Goal: Task Accomplishment & Management: Manage account settings

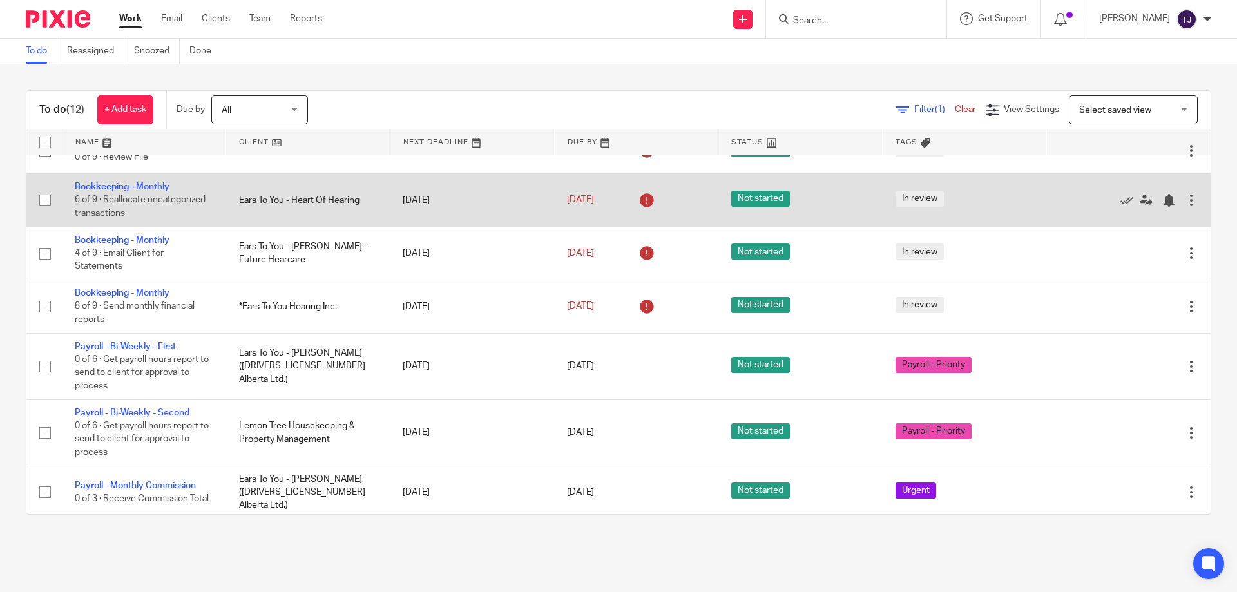
scroll to position [276, 0]
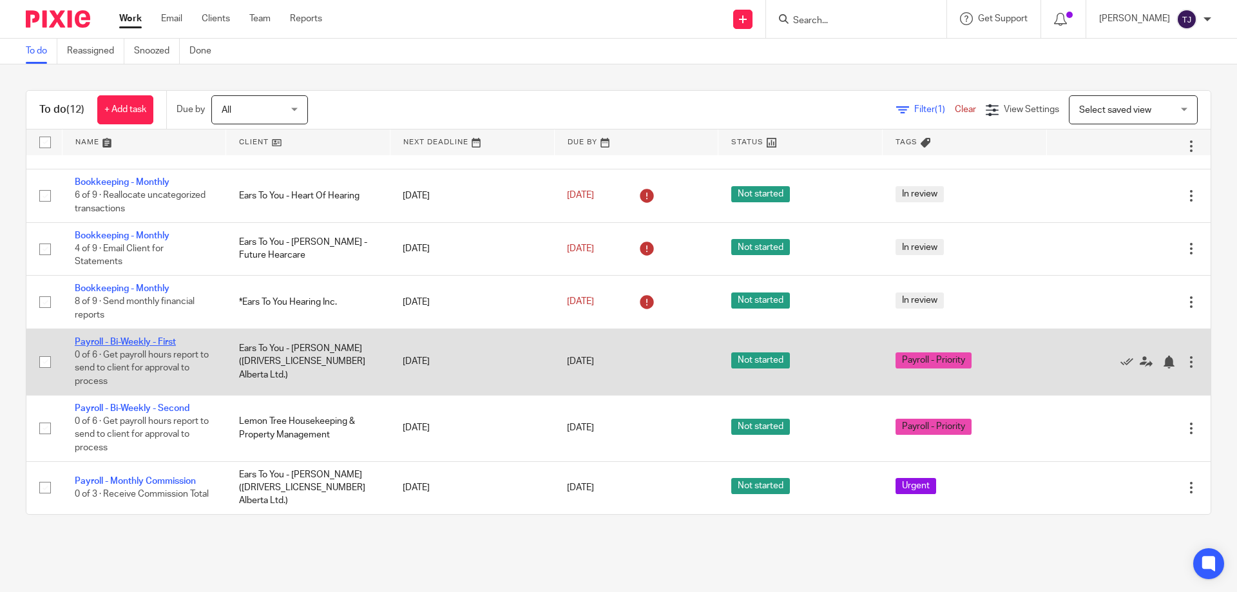
click at [135, 342] on link "Payroll - Bi-Weekly - First" at bounding box center [125, 342] width 101 height 9
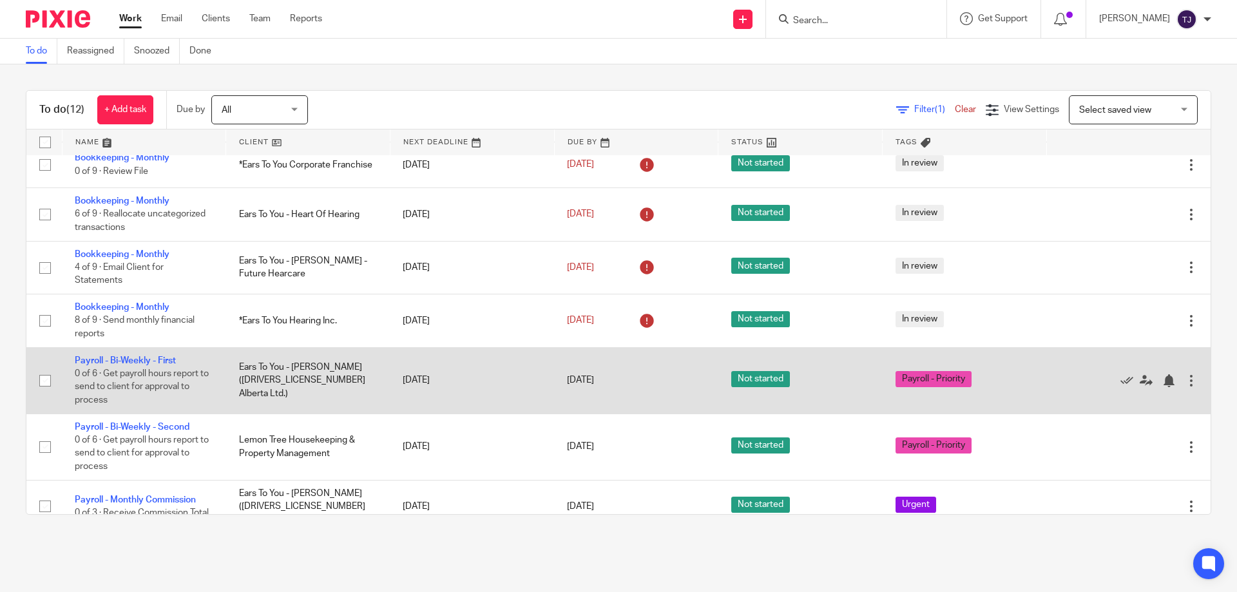
scroll to position [276, 0]
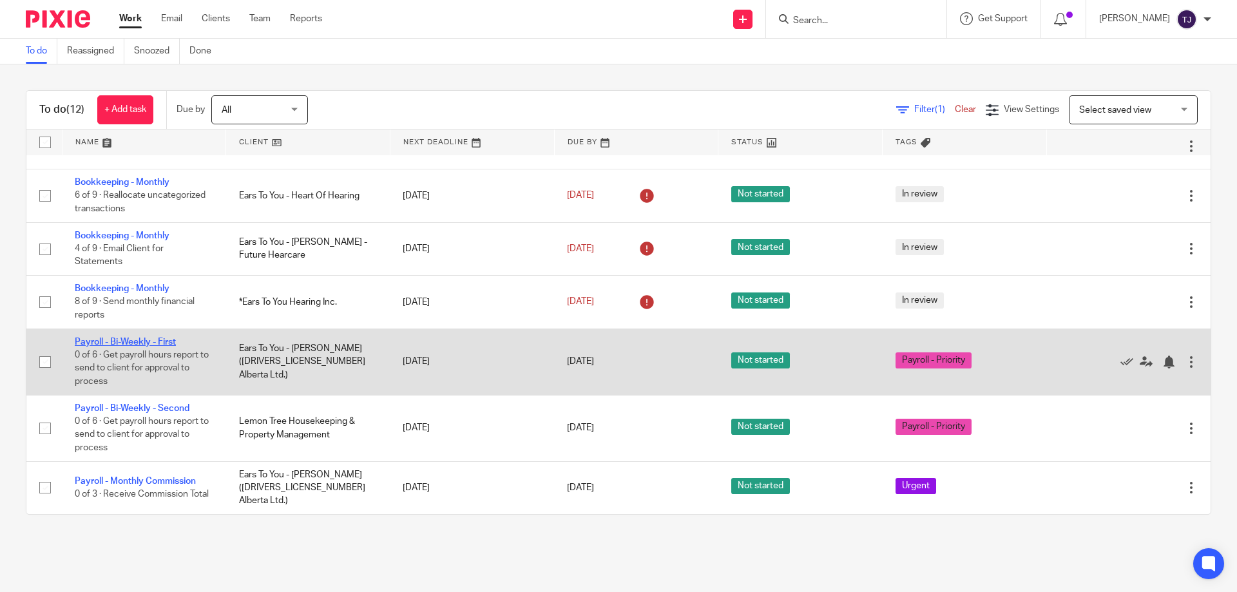
click at [112, 340] on link "Payroll - Bi-Weekly - First" at bounding box center [125, 342] width 101 height 9
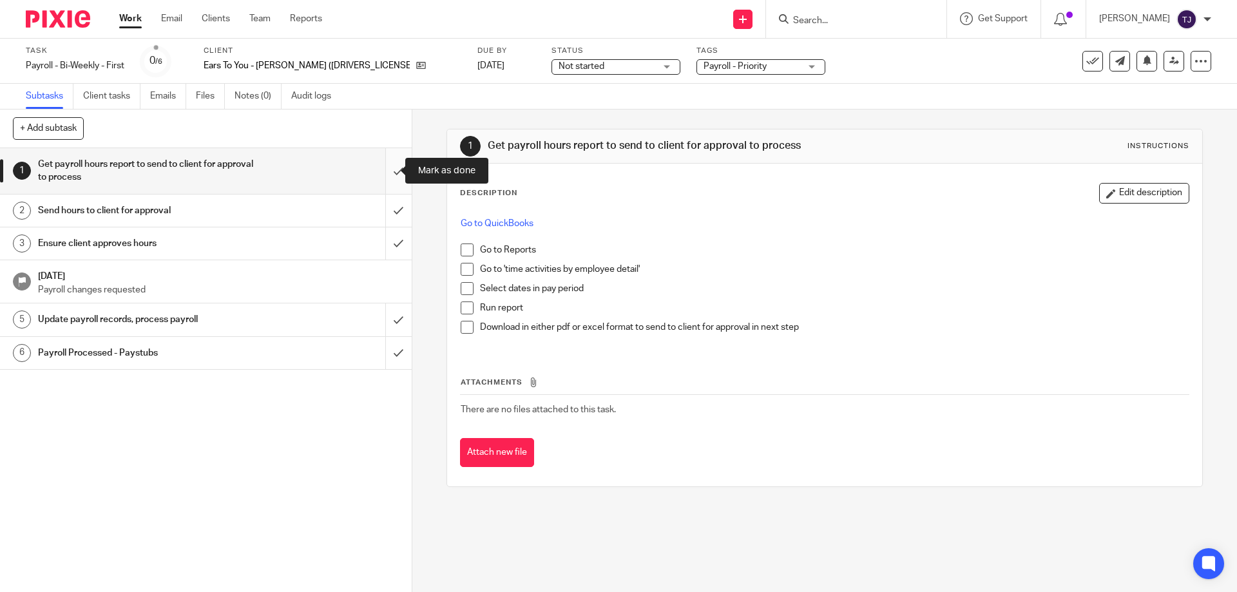
click at [387, 168] on input "submit" at bounding box center [206, 171] width 412 height 46
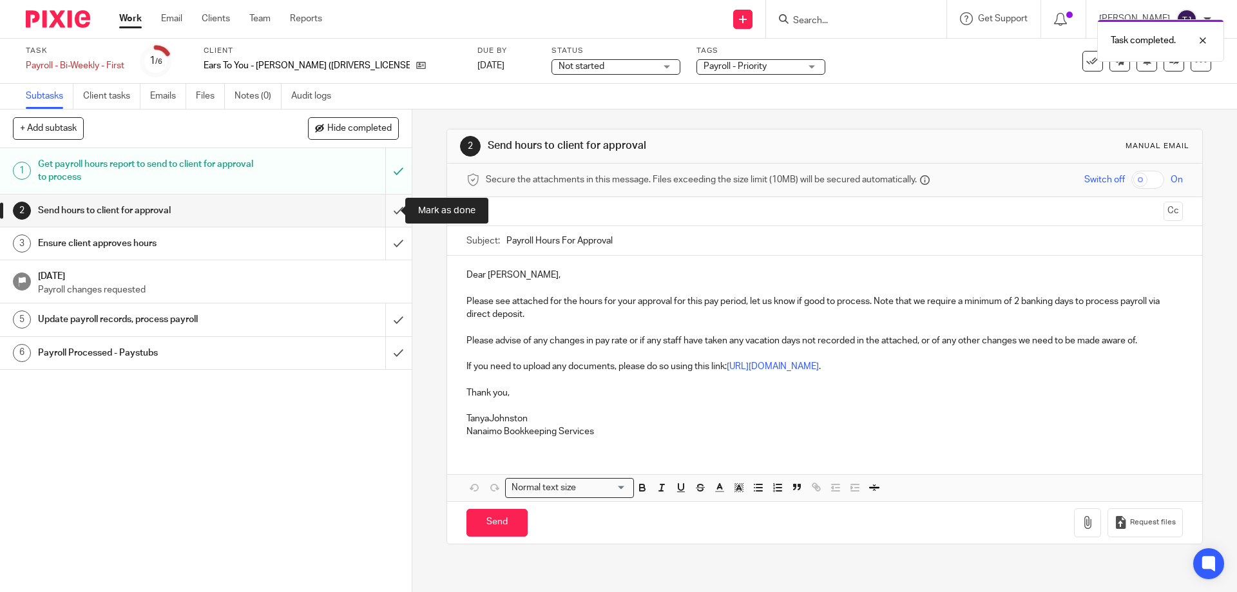
click at [389, 208] on input "submit" at bounding box center [206, 211] width 412 height 32
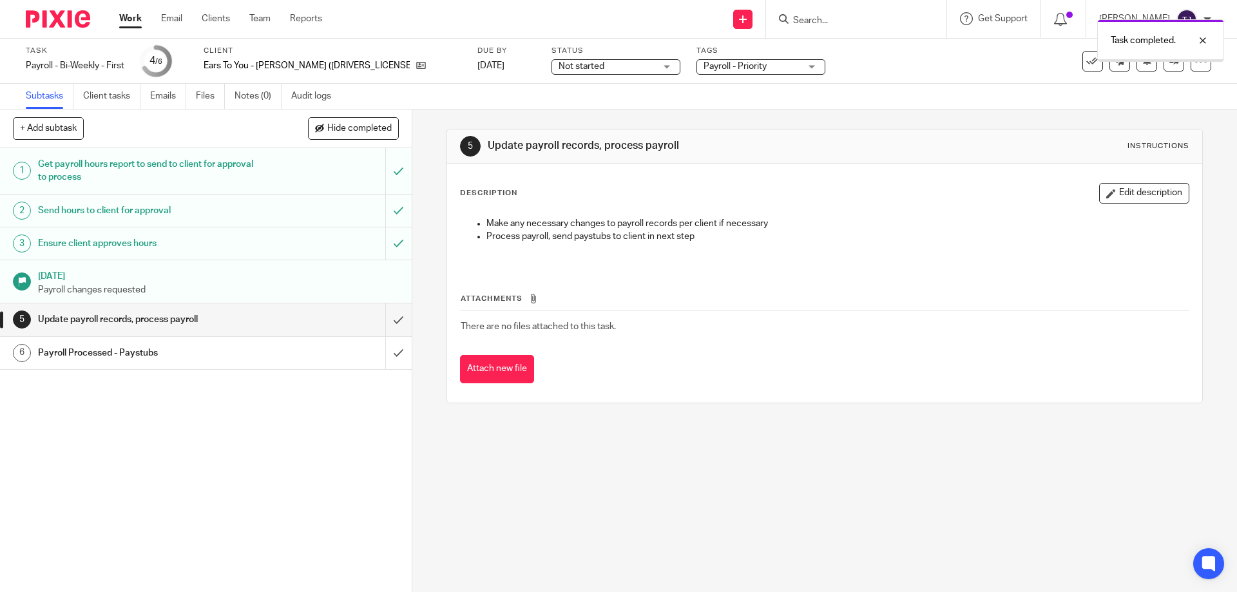
click at [382, 322] on input "submit" at bounding box center [206, 319] width 412 height 32
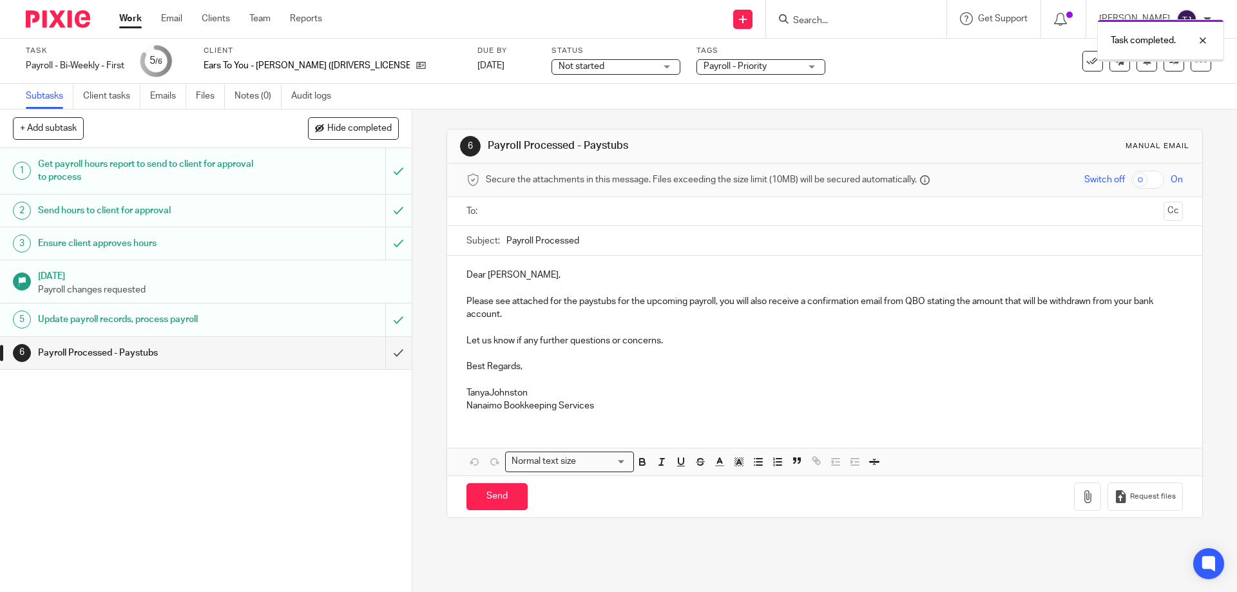
click at [558, 222] on ul at bounding box center [825, 211] width 676 height 21
click at [532, 213] on input "text" at bounding box center [824, 211] width 668 height 15
click at [1164, 208] on button "Cc" at bounding box center [1173, 212] width 19 height 19
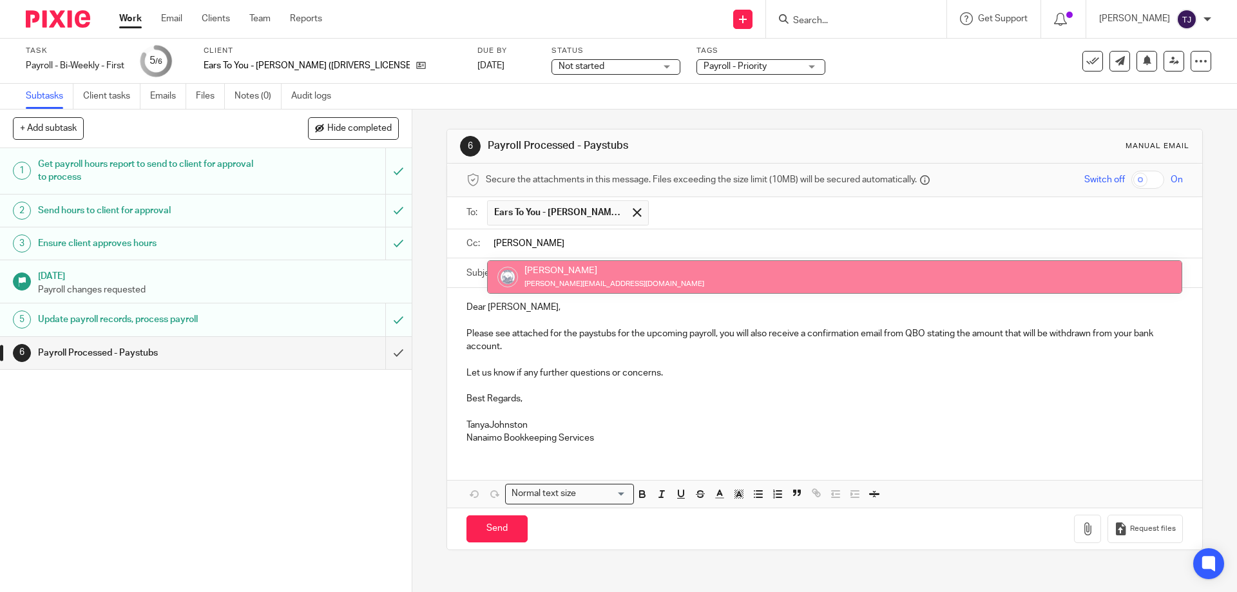
type input "[PERSON_NAME]"
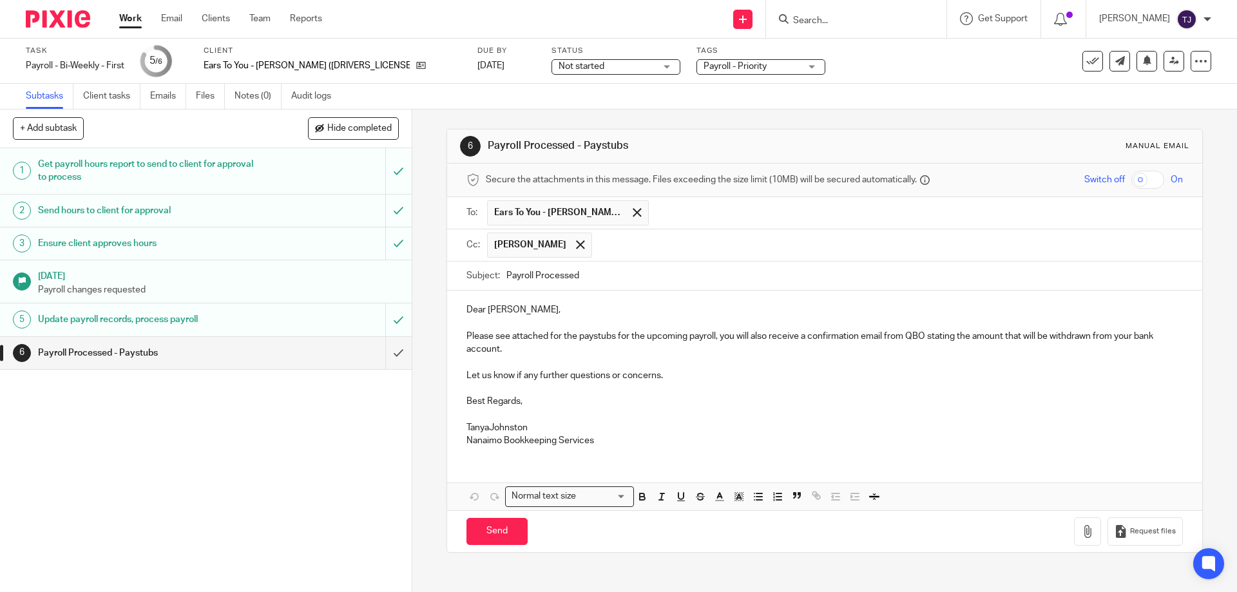
click at [467, 411] on p at bounding box center [825, 414] width 716 height 13
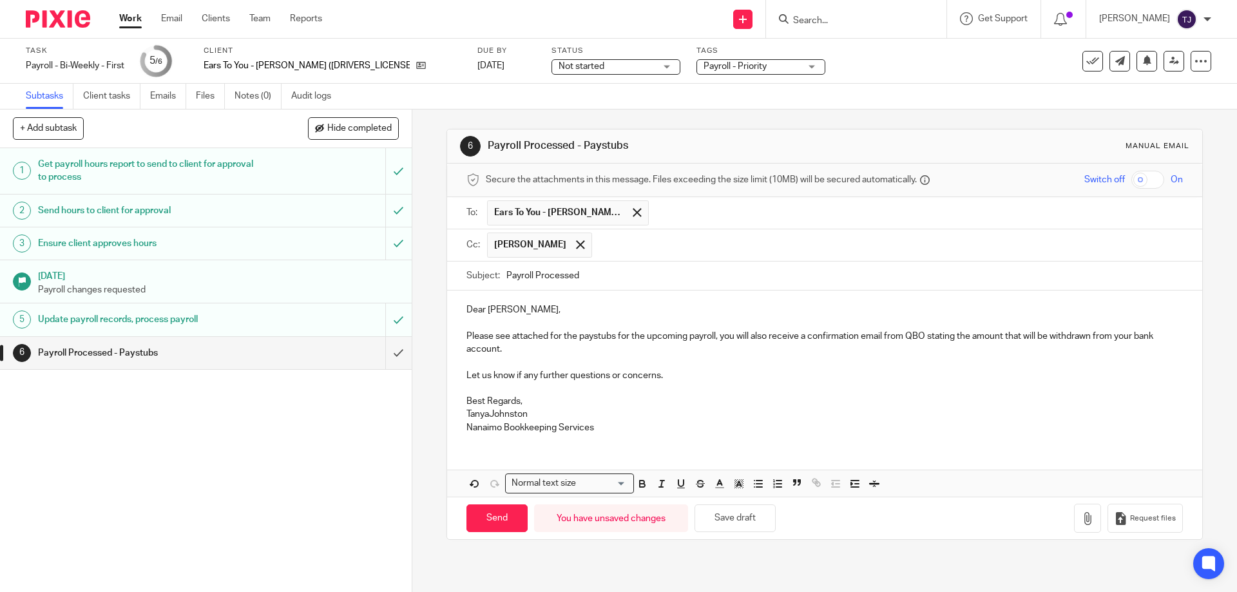
click at [488, 415] on p "TanyaJohnston" at bounding box center [825, 414] width 716 height 13
click at [1081, 519] on icon "button" at bounding box center [1087, 518] width 13 height 13
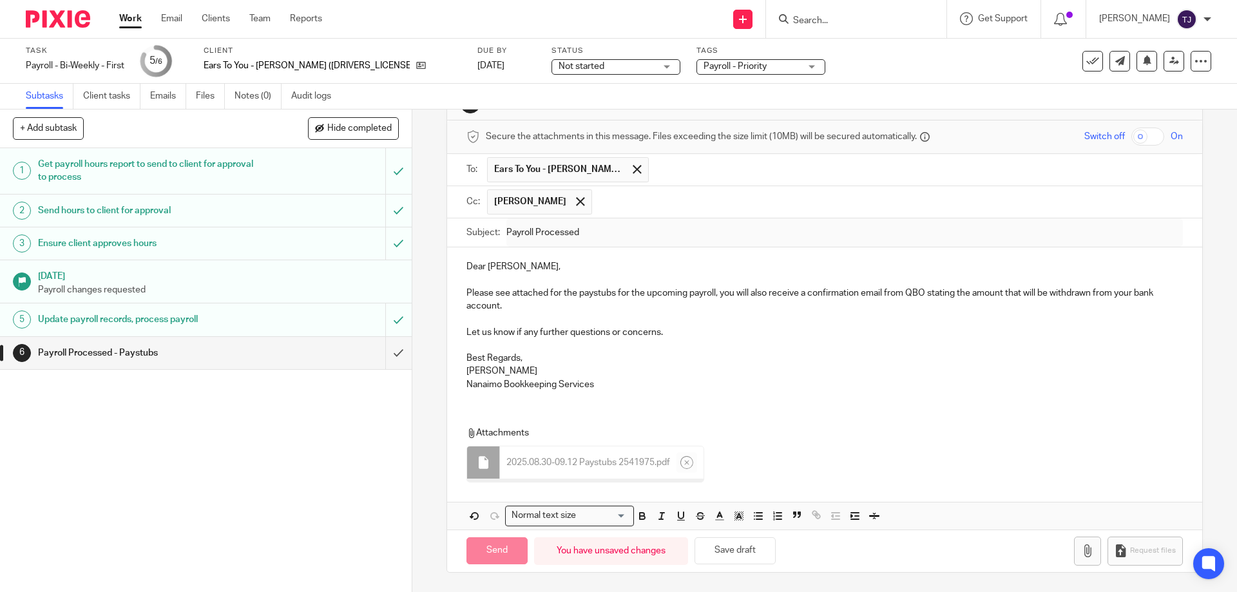
scroll to position [40, 0]
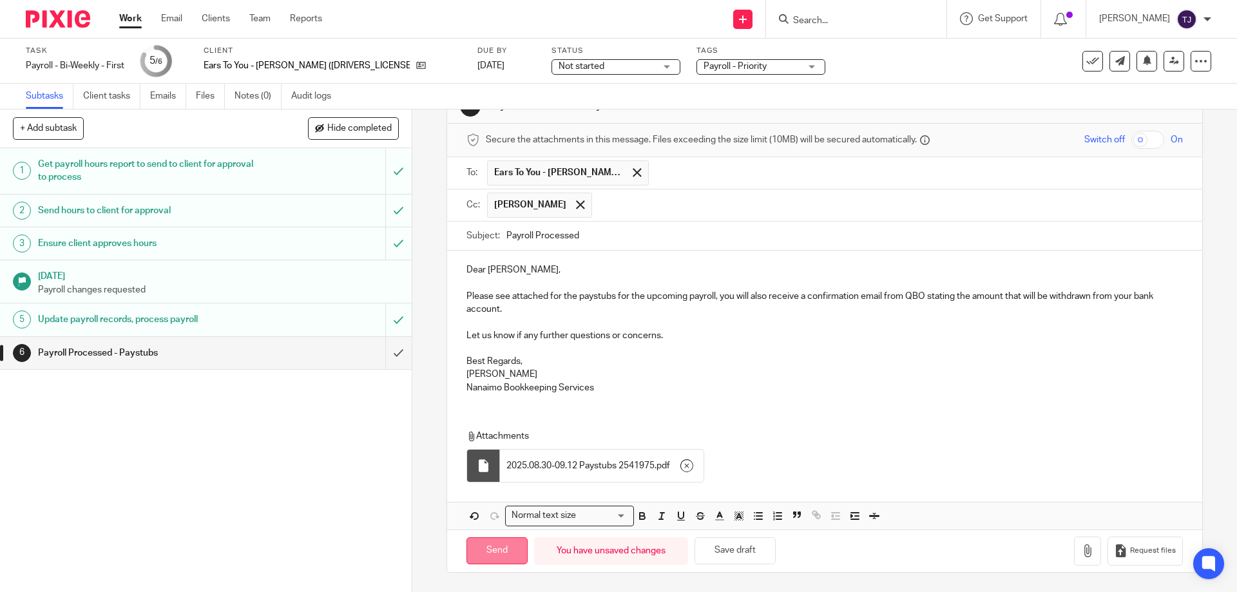
click at [500, 551] on input "Send" at bounding box center [497, 551] width 61 height 28
type input "Sent"
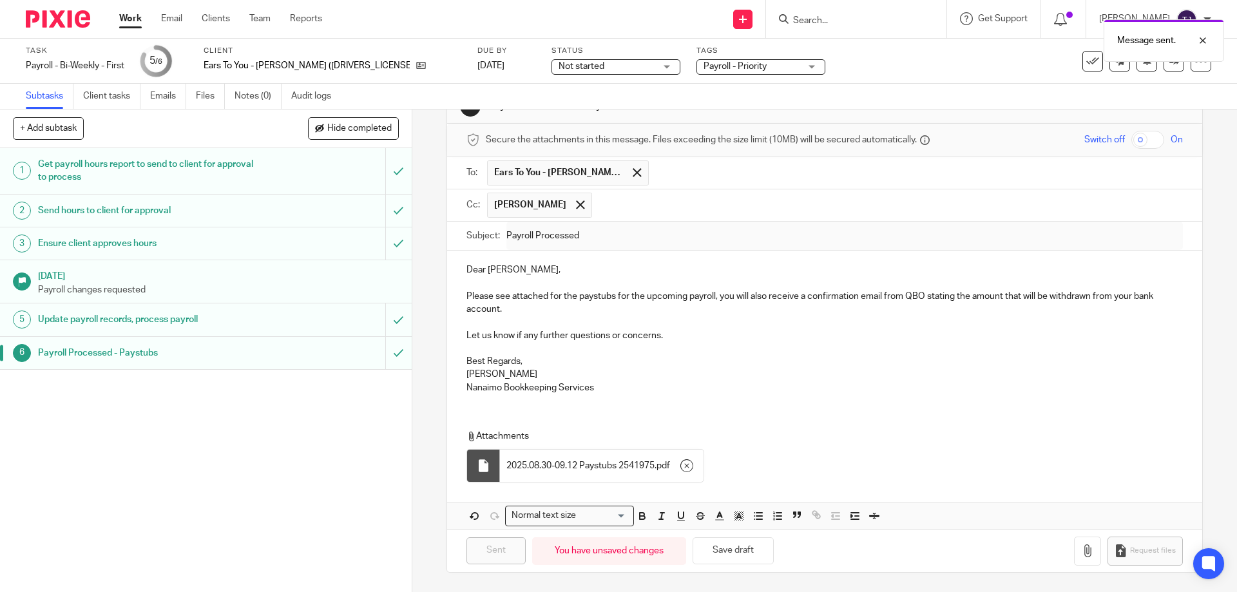
click at [57, 12] on img at bounding box center [58, 18] width 64 height 17
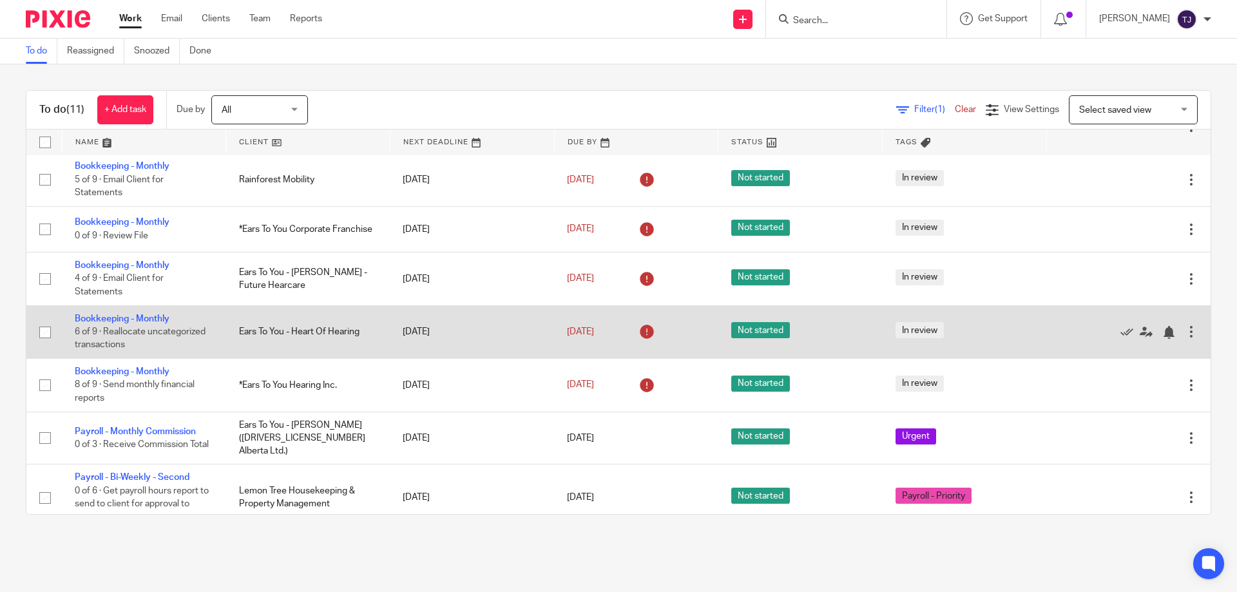
scroll to position [210, 0]
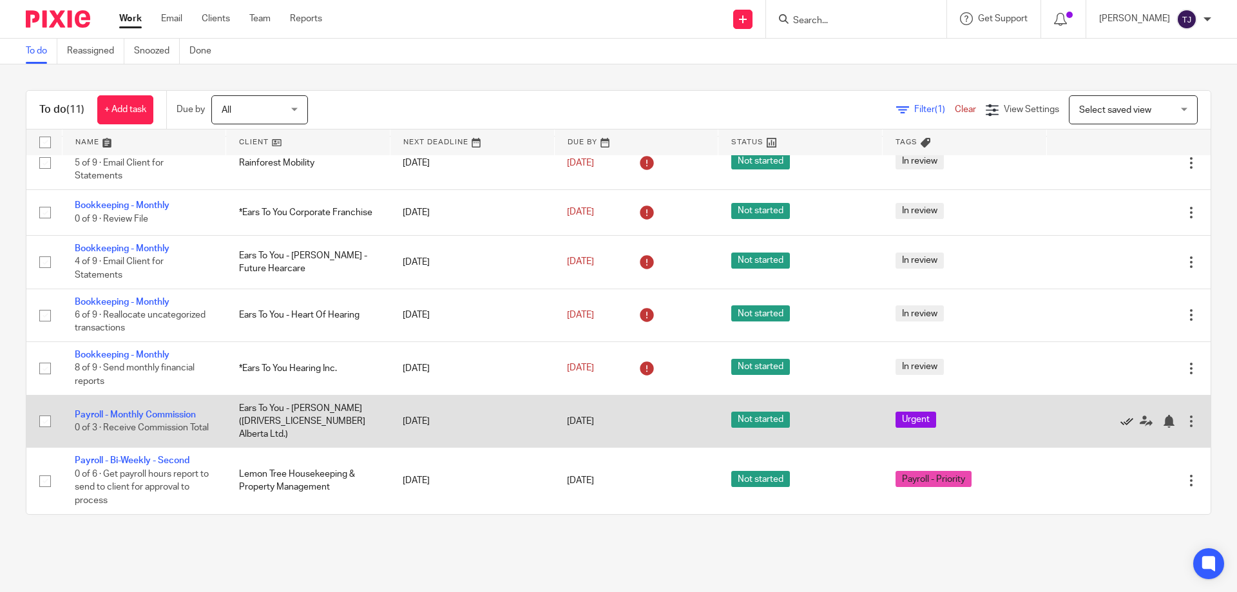
click at [1121, 421] on icon at bounding box center [1127, 421] width 13 height 13
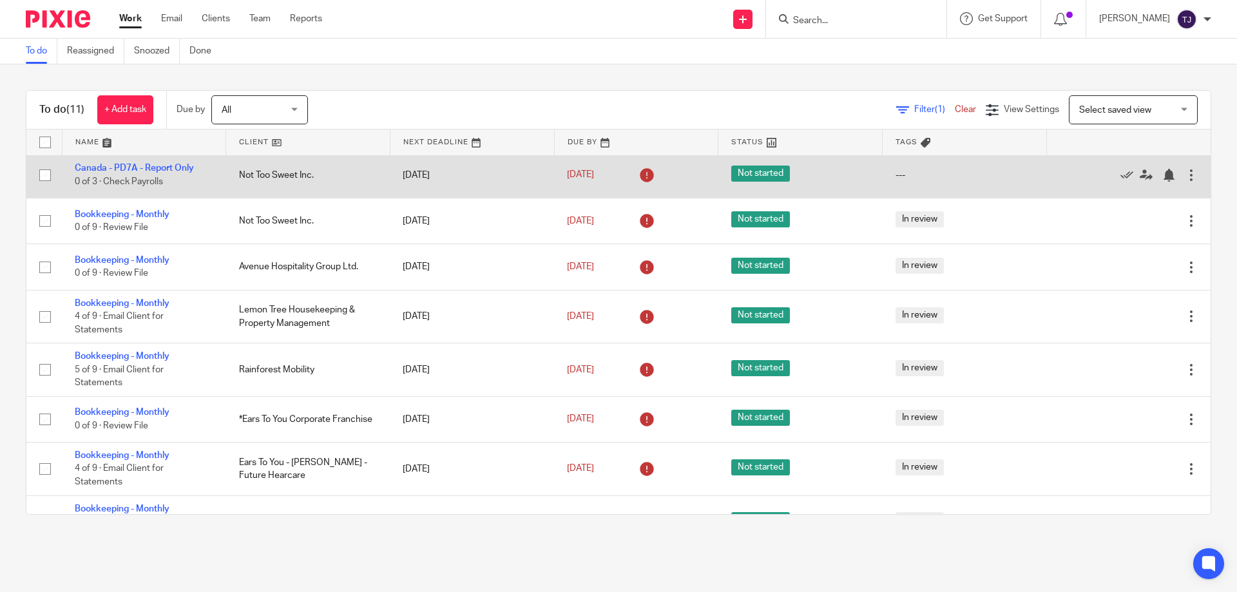
scroll to position [0, 0]
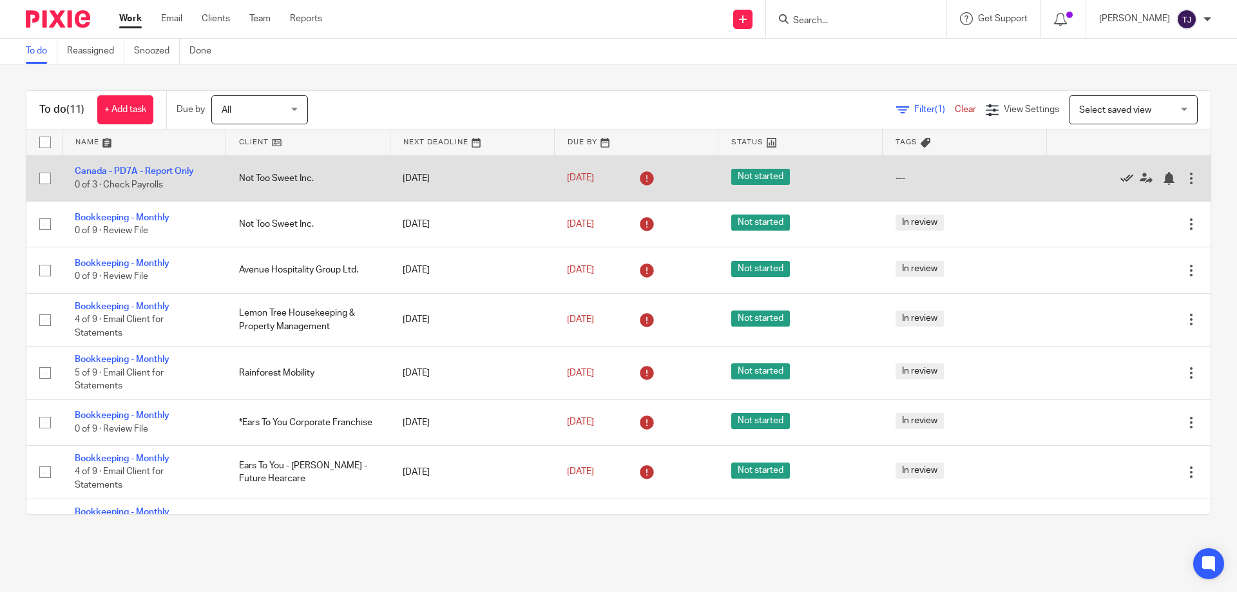
click at [1121, 177] on icon at bounding box center [1127, 178] width 13 height 13
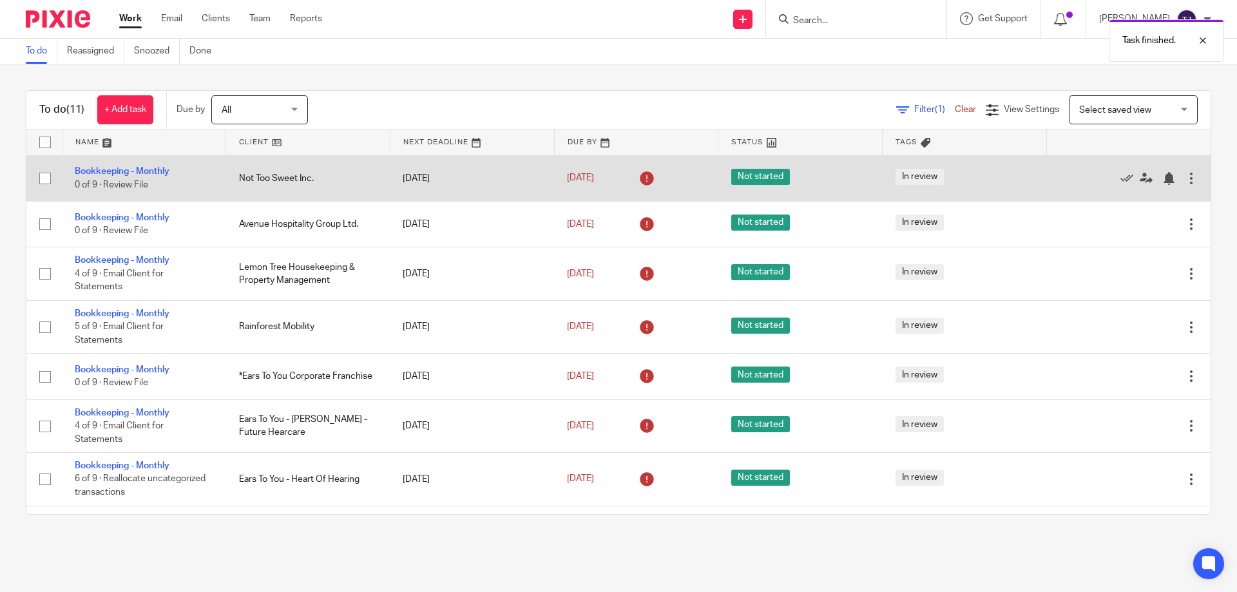
click at [253, 177] on td "Not Too Sweet Inc." at bounding box center [308, 178] width 164 height 46
click at [128, 169] on link "Bookkeeping - Monthly" at bounding box center [122, 171] width 95 height 9
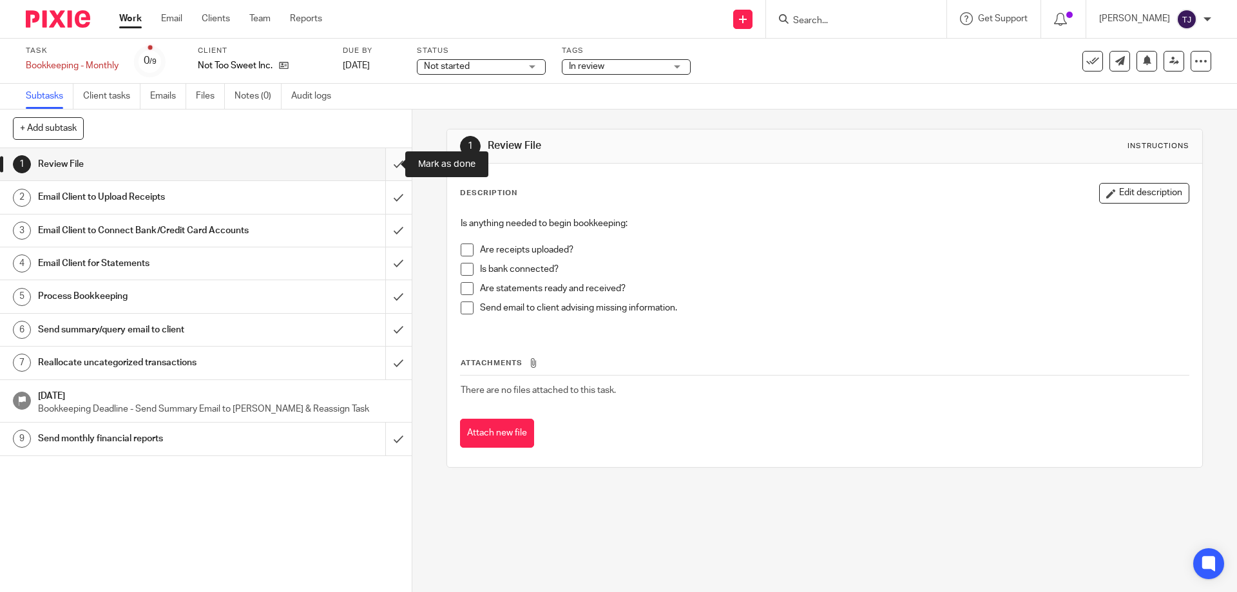
click at [388, 159] on input "submit" at bounding box center [206, 164] width 412 height 32
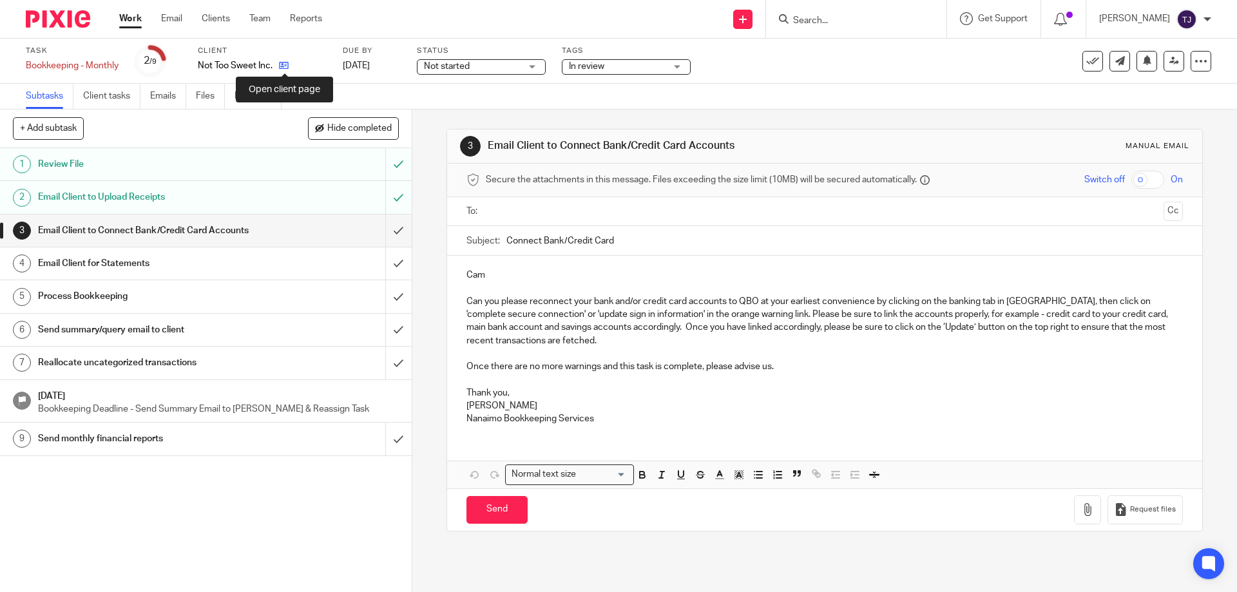
click at [286, 61] on icon at bounding box center [284, 66] width 10 height 10
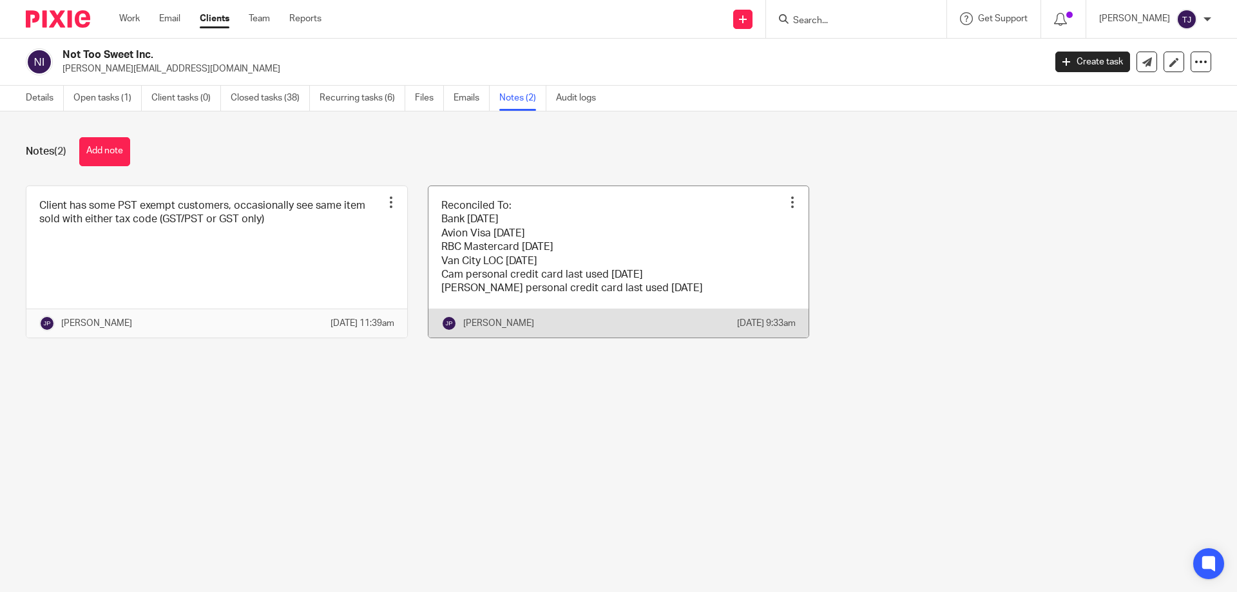
click at [553, 238] on link at bounding box center [619, 261] width 381 height 151
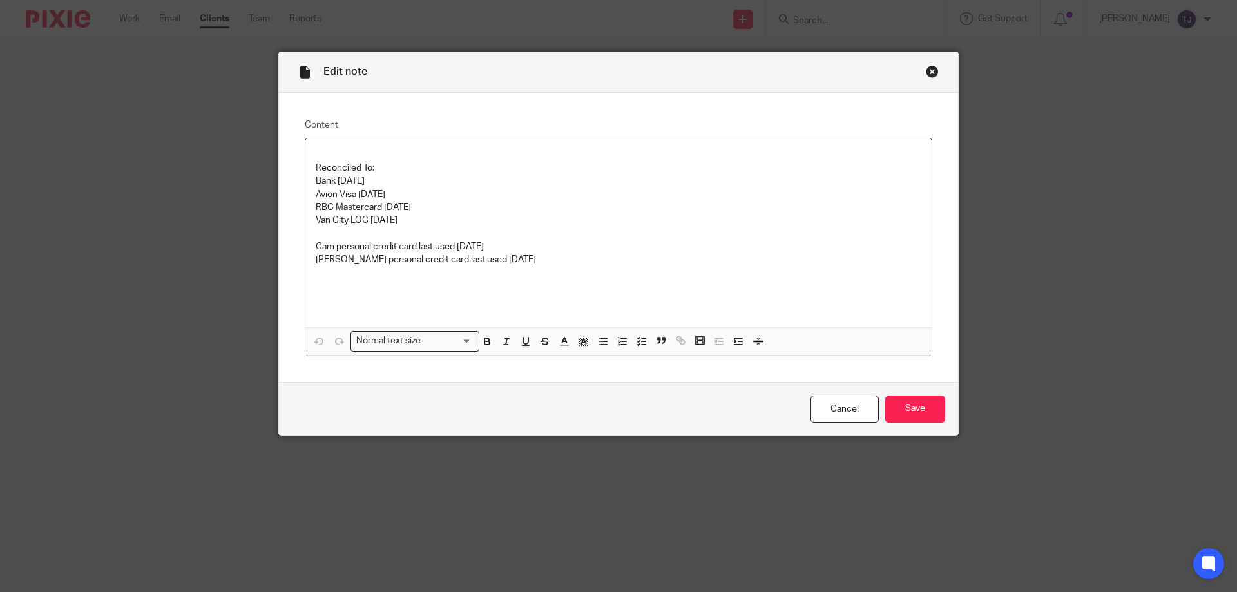
drag, startPoint x: 369, startPoint y: 198, endPoint x: 398, endPoint y: 153, distance: 53.3
click at [369, 198] on p "Avion Visa [DATE]" at bounding box center [619, 194] width 606 height 13
click at [378, 185] on p "Bank [DATE]" at bounding box center [619, 181] width 606 height 13
click at [903, 408] on input "Save" at bounding box center [915, 410] width 60 height 28
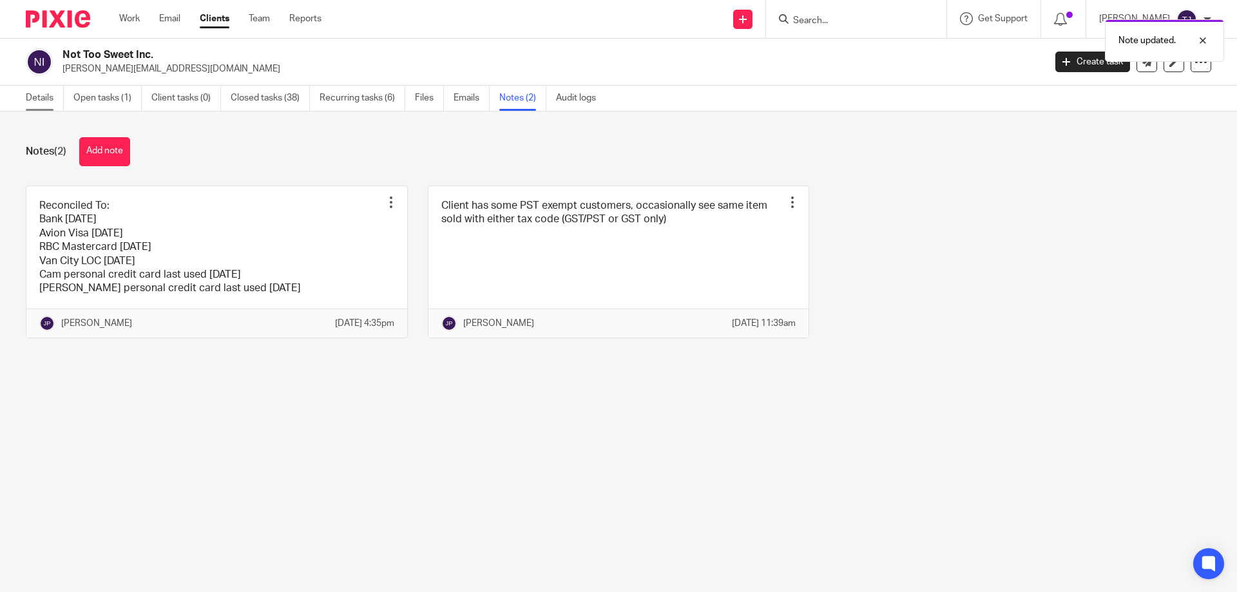
click at [43, 95] on link "Details" at bounding box center [45, 98] width 38 height 25
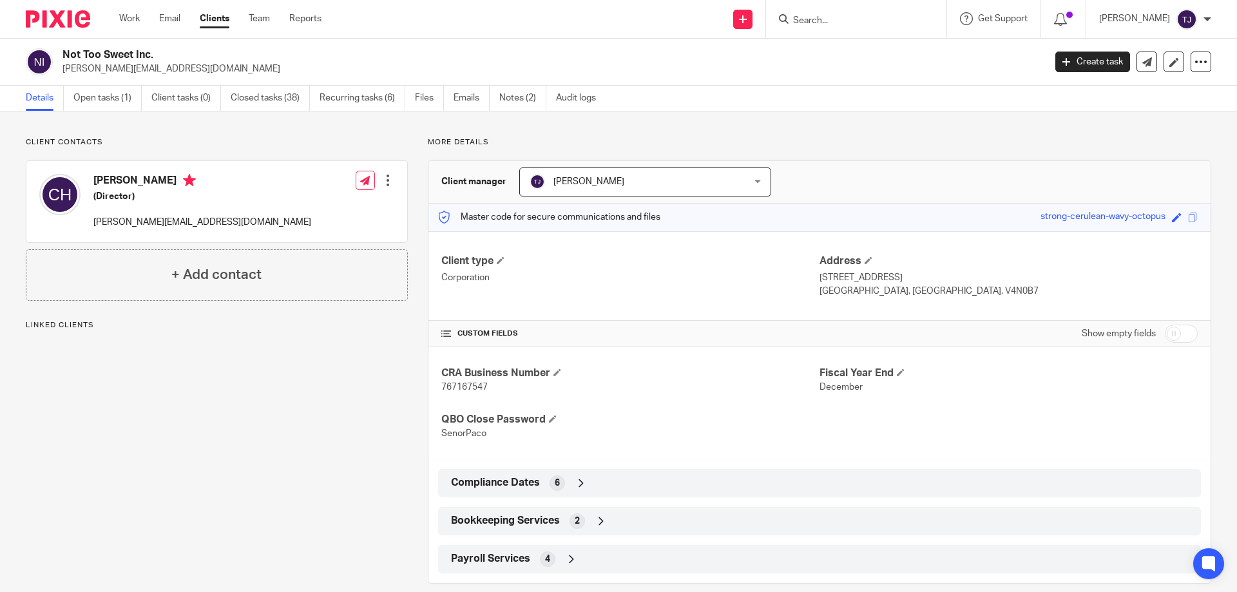
click at [95, 93] on link "Open tasks (1)" at bounding box center [107, 98] width 68 height 25
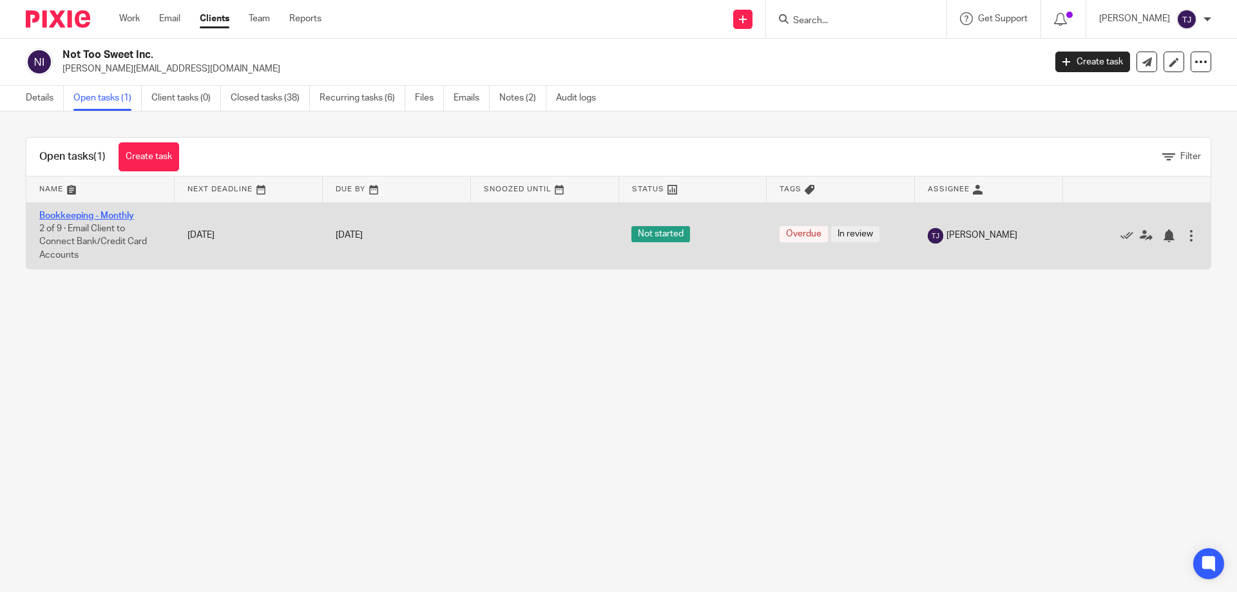
click at [82, 218] on link "Bookkeeping - Monthly" at bounding box center [86, 215] width 95 height 9
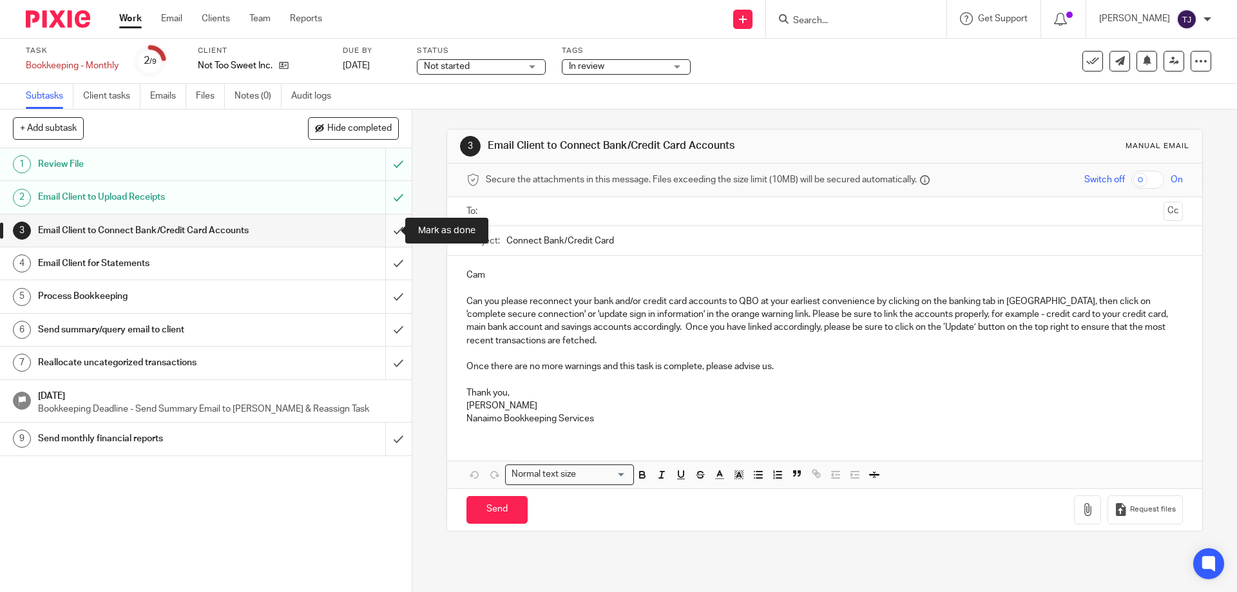
click at [385, 231] on input "submit" at bounding box center [206, 231] width 412 height 32
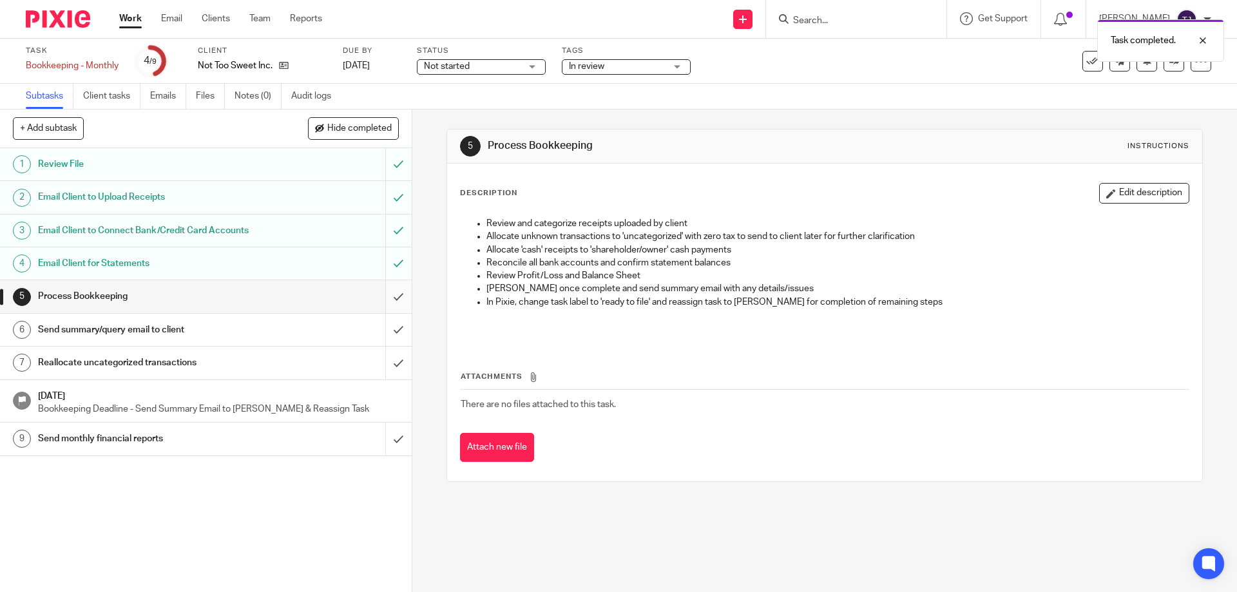
click at [384, 296] on input "submit" at bounding box center [206, 296] width 412 height 32
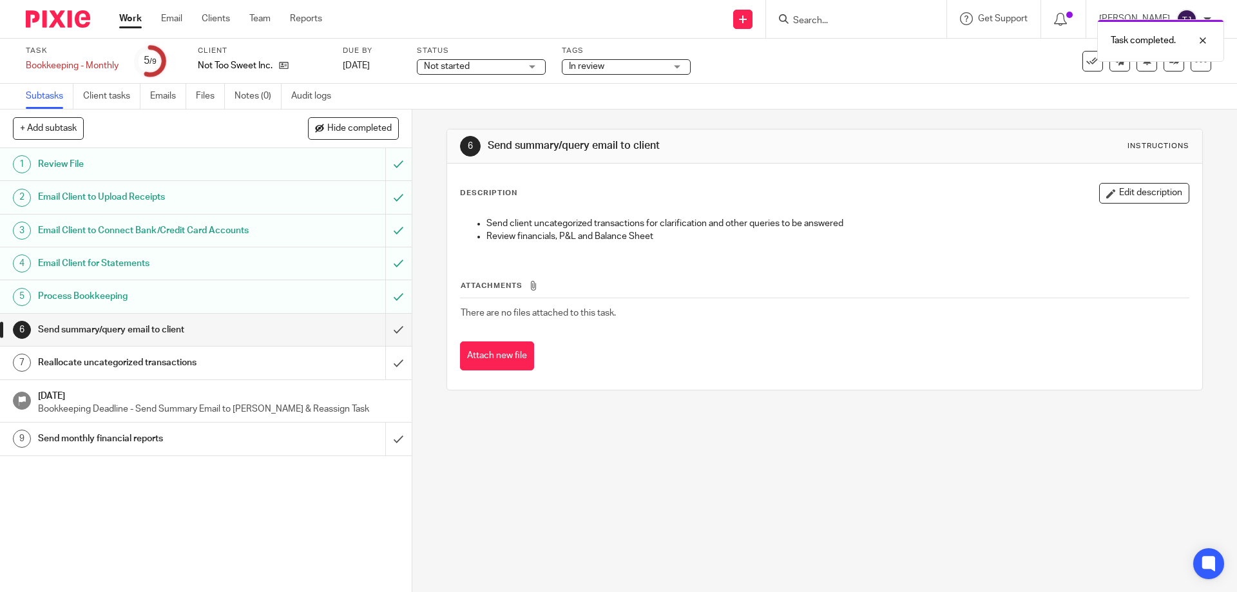
click at [46, 16] on img at bounding box center [58, 18] width 64 height 17
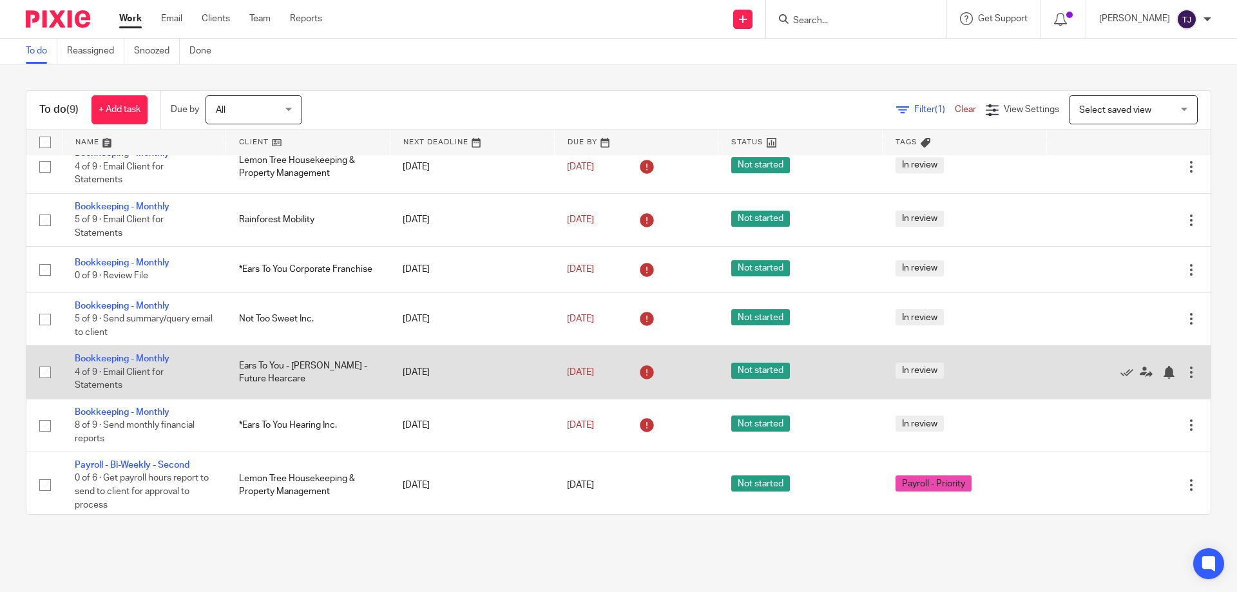
scroll to position [118, 0]
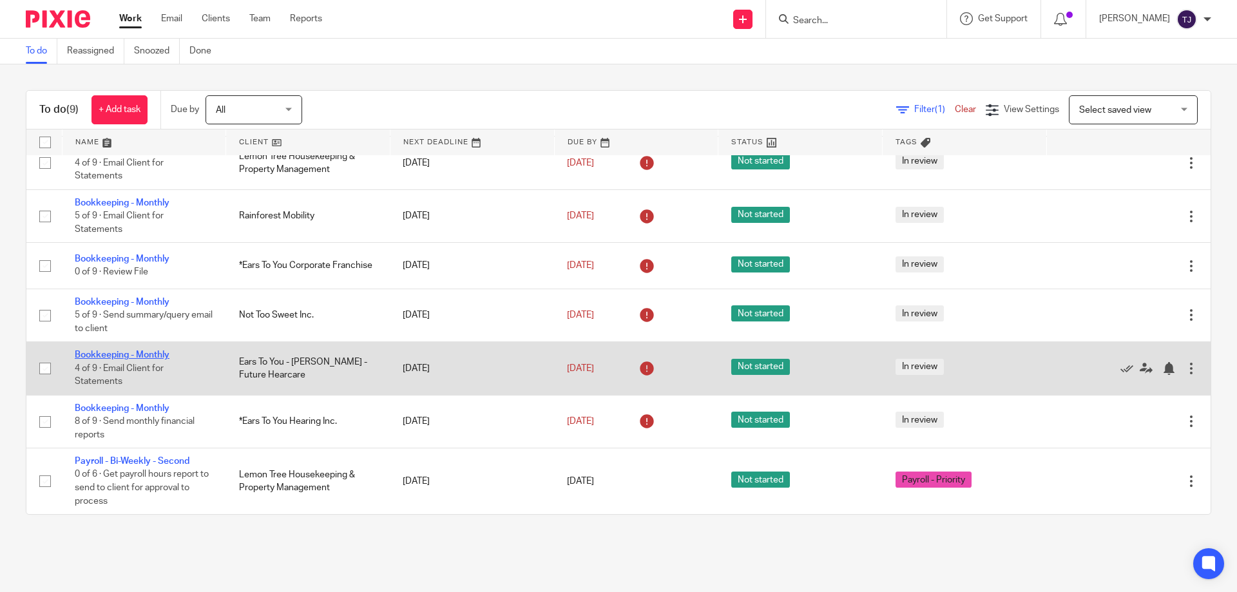
click at [116, 355] on link "Bookkeeping - Monthly" at bounding box center [122, 355] width 95 height 9
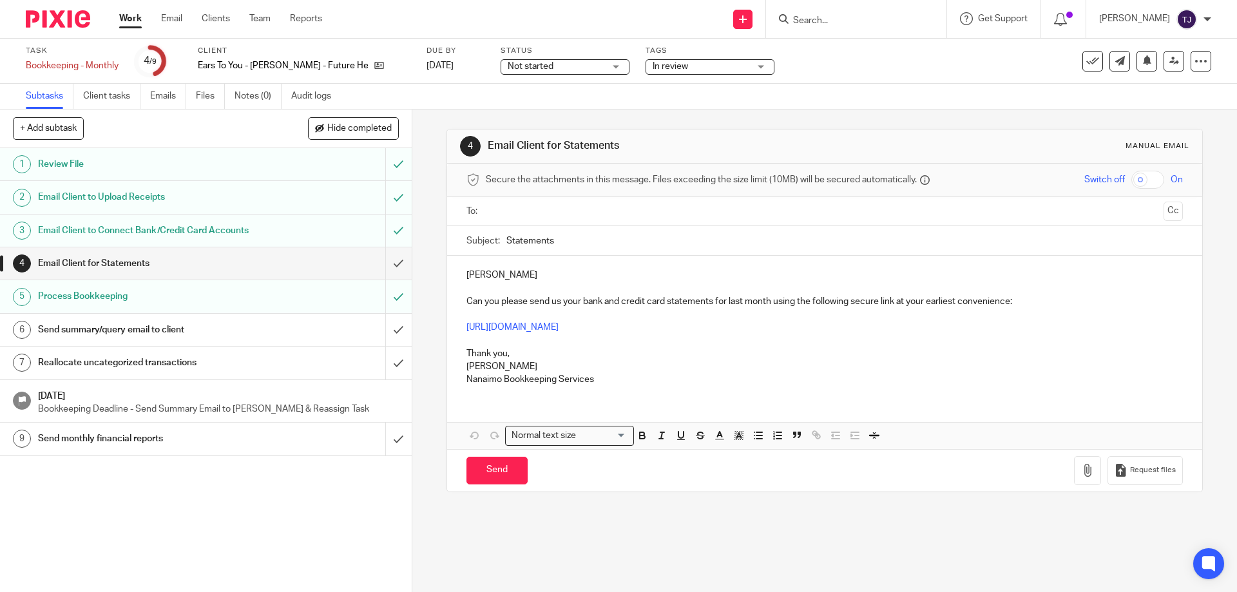
click at [43, 17] on img at bounding box center [58, 18] width 64 height 17
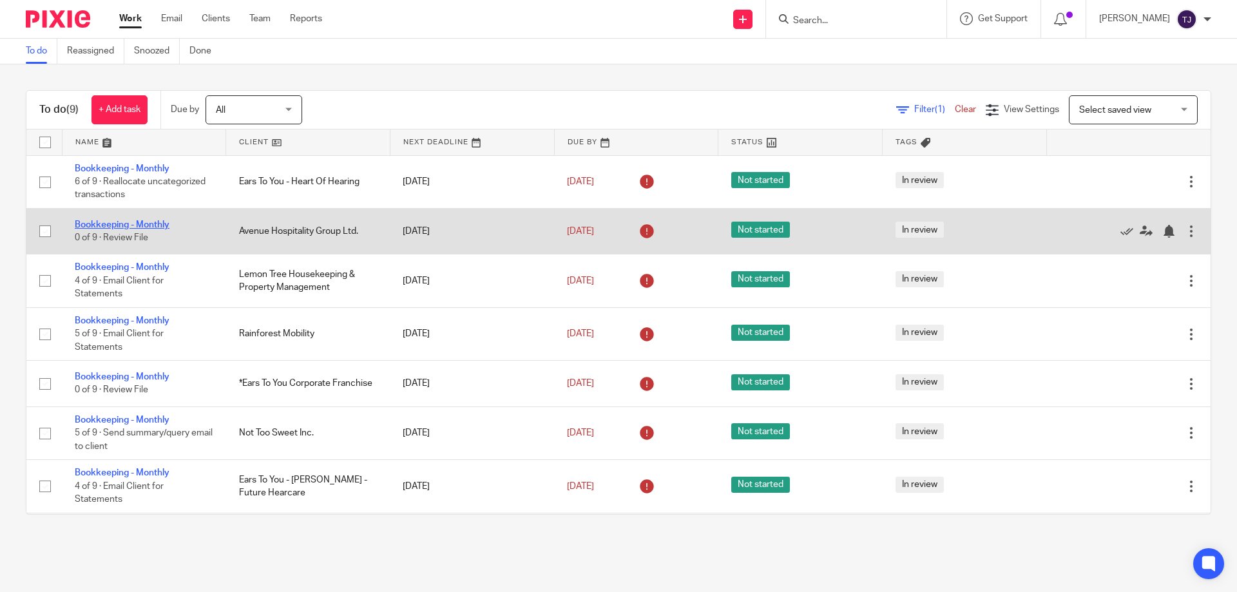
click at [119, 226] on link "Bookkeeping - Monthly" at bounding box center [122, 224] width 95 height 9
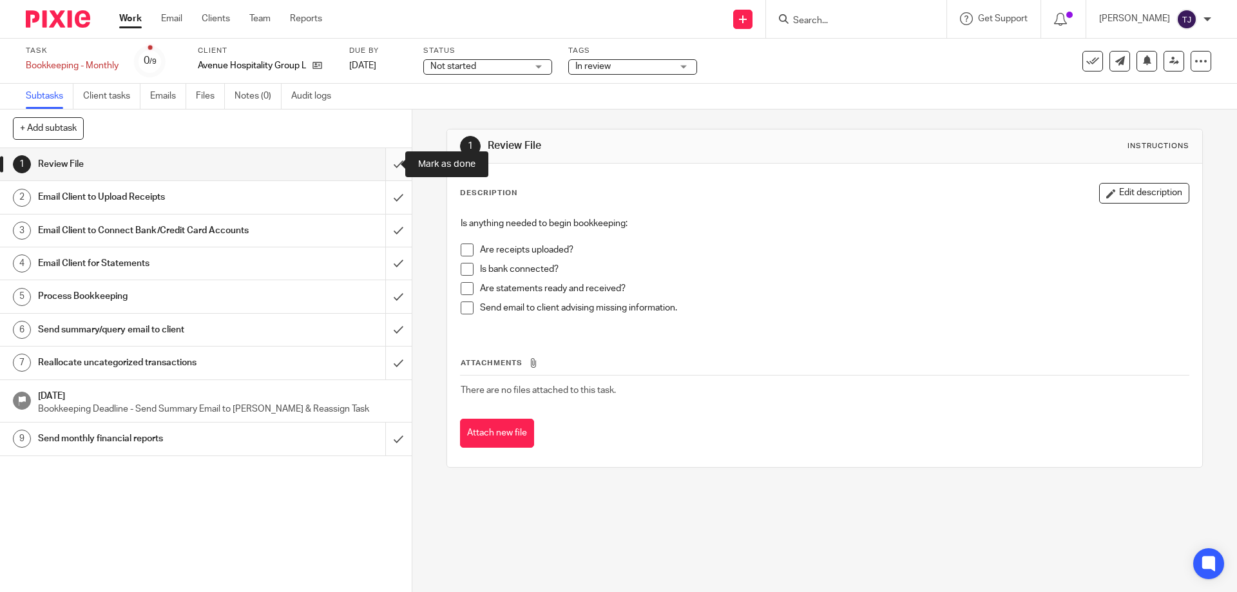
click at [381, 157] on input "submit" at bounding box center [206, 164] width 412 height 32
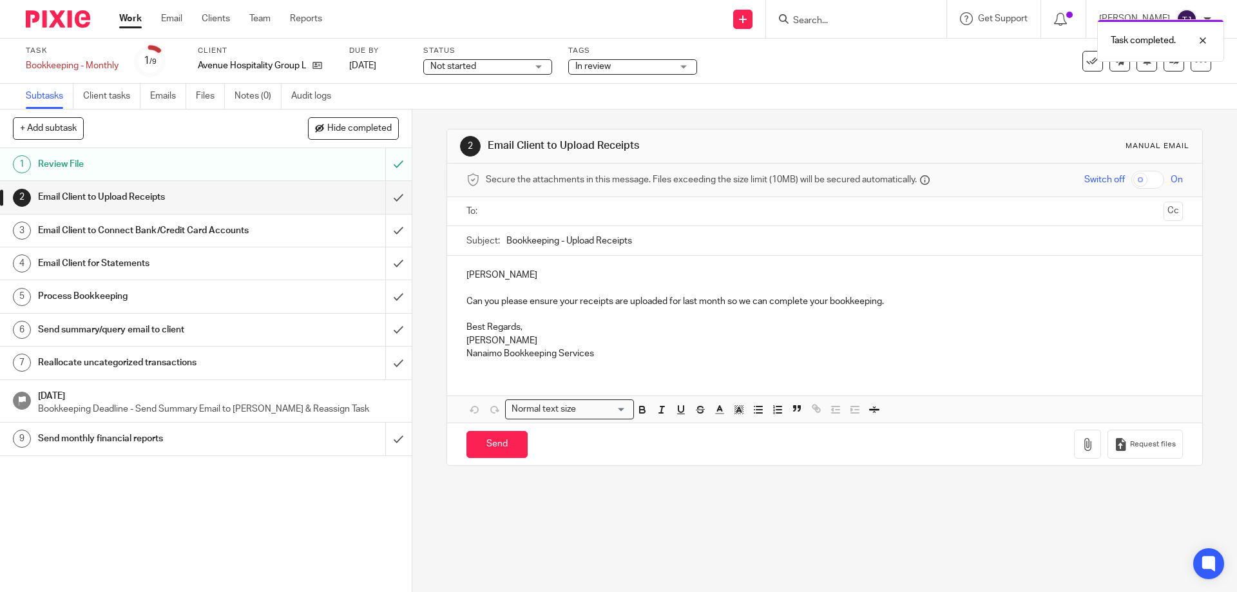
click at [382, 228] on input "submit" at bounding box center [206, 231] width 412 height 32
